Goal: Information Seeking & Learning: Understand process/instructions

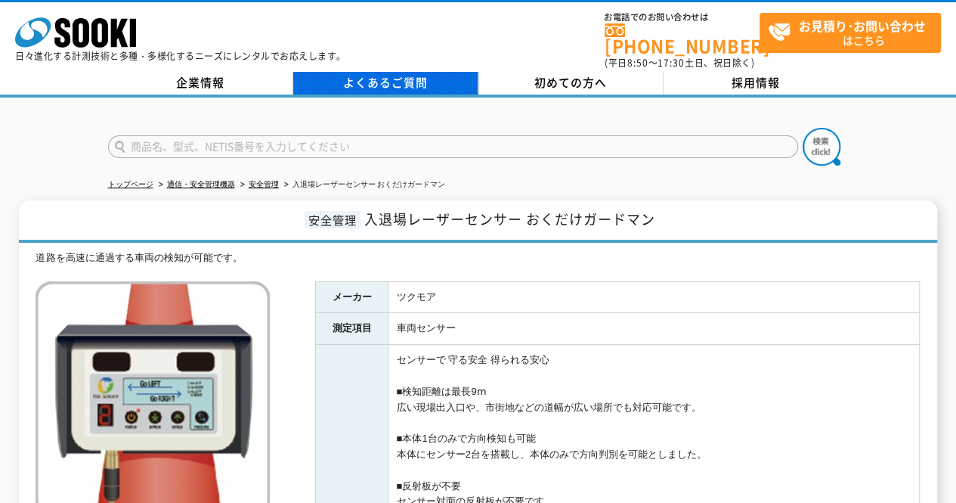
click at [359, 80] on link "よくあるご質問" at bounding box center [385, 83] width 185 height 23
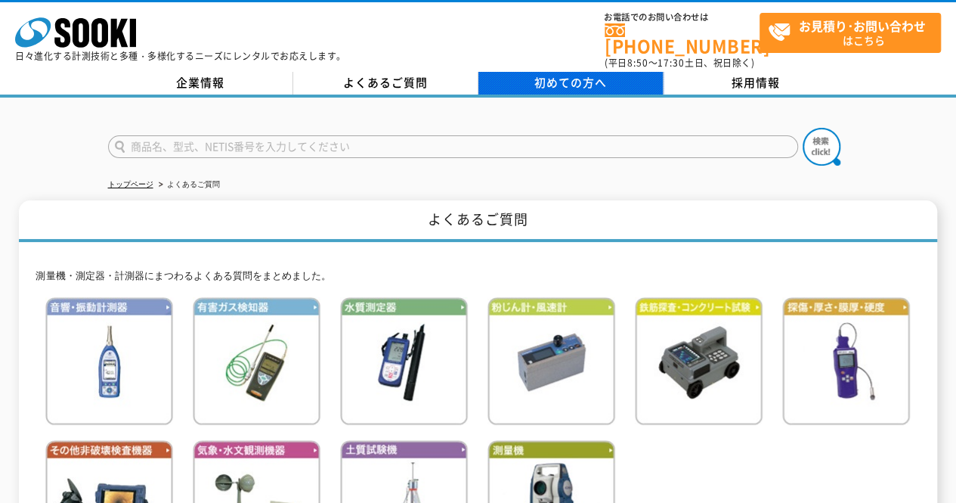
click at [563, 74] on span "初めての方へ" at bounding box center [570, 82] width 73 height 17
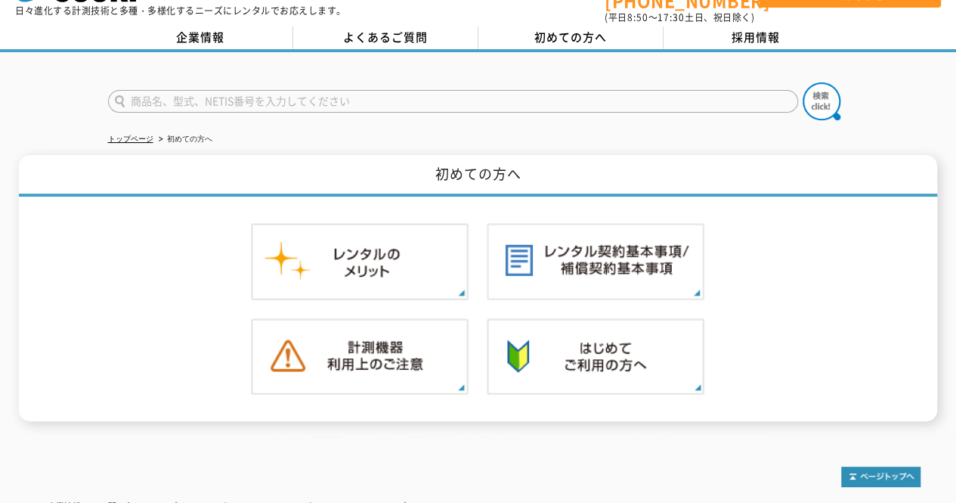
scroll to position [76, 0]
